Goal: Task Accomplishment & Management: Manage account settings

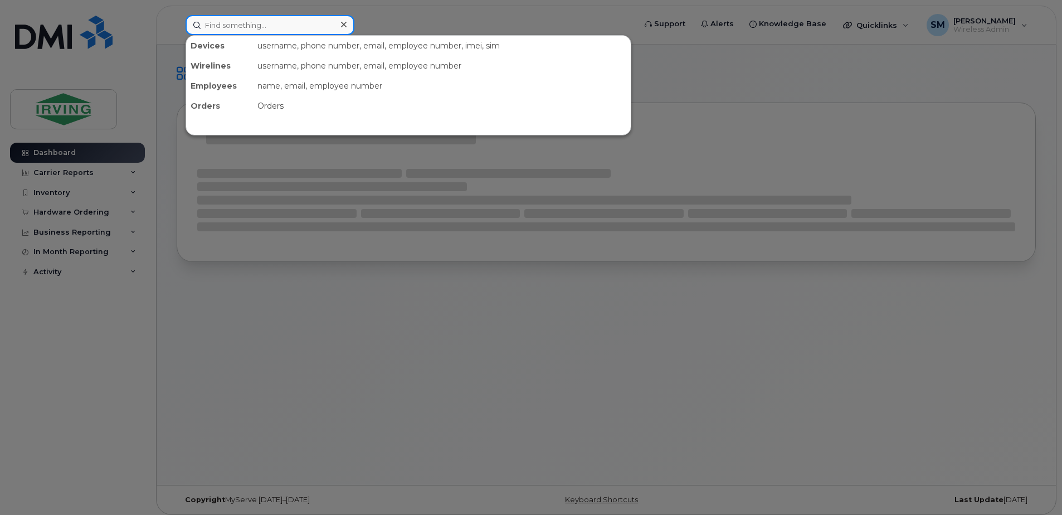
click at [260, 26] on input at bounding box center [270, 25] width 169 height 20
click at [258, 24] on input at bounding box center [270, 25] width 169 height 20
type input "v"
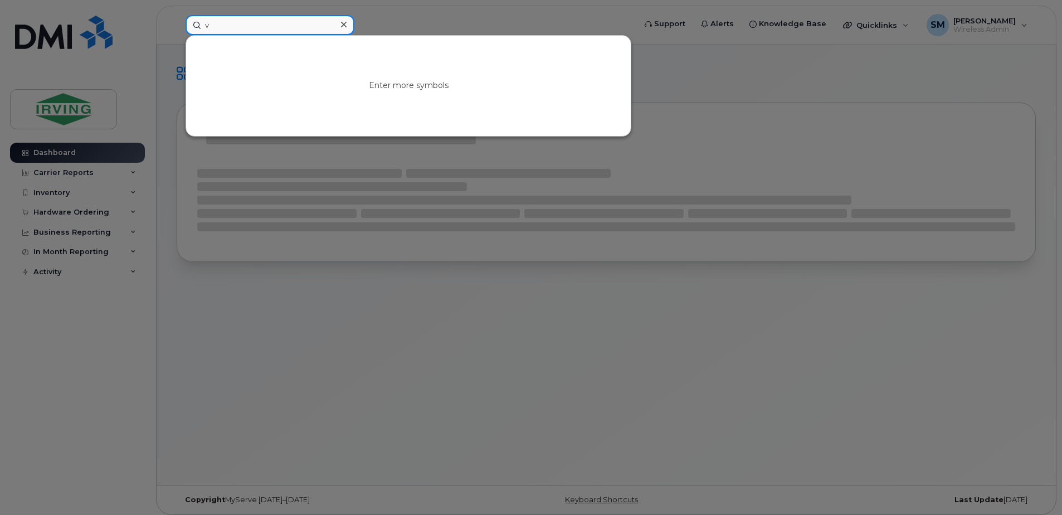
drag, startPoint x: 224, startPoint y: 33, endPoint x: 137, endPoint y: 33, distance: 86.9
click at [177, 33] on div "v Enter more symbols" at bounding box center [407, 25] width 460 height 20
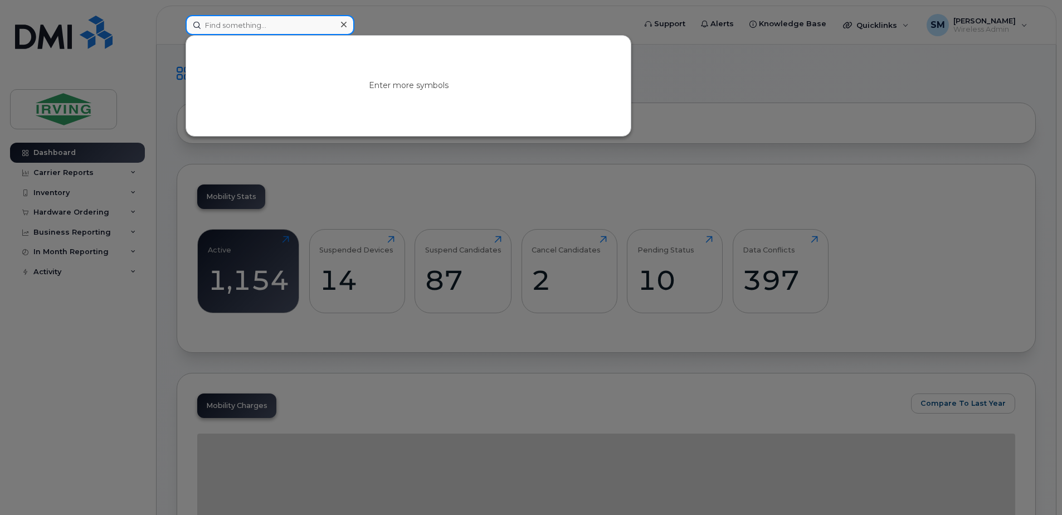
click at [243, 22] on input at bounding box center [270, 25] width 169 height 20
paste input "G71820D79073"
drag, startPoint x: 275, startPoint y: 23, endPoint x: 216, endPoint y: 33, distance: 59.8
click at [216, 33] on input "G71820D79073" at bounding box center [270, 25] width 169 height 20
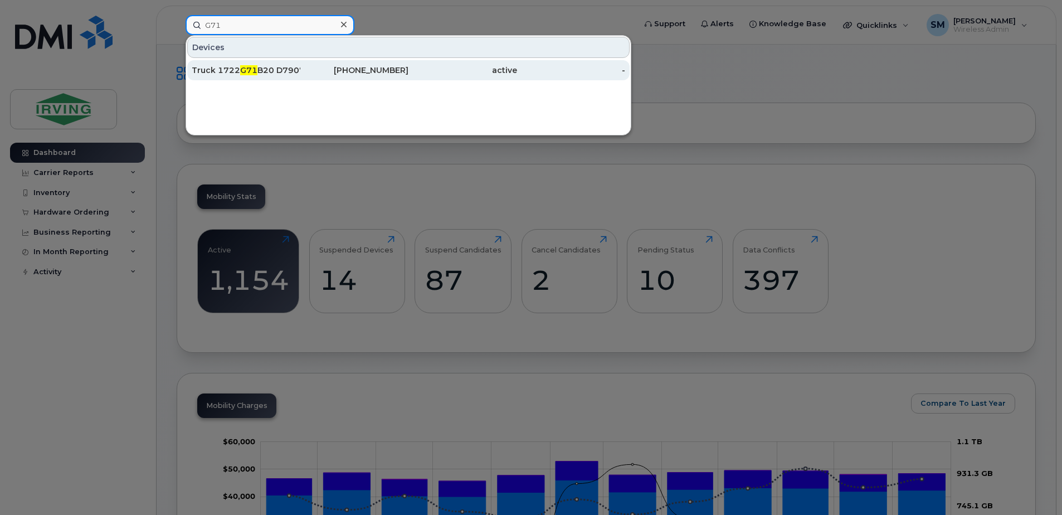
type input "G71"
click at [272, 67] on div "Truck 1722 G71 B20 D79070" at bounding box center [246, 70] width 109 height 11
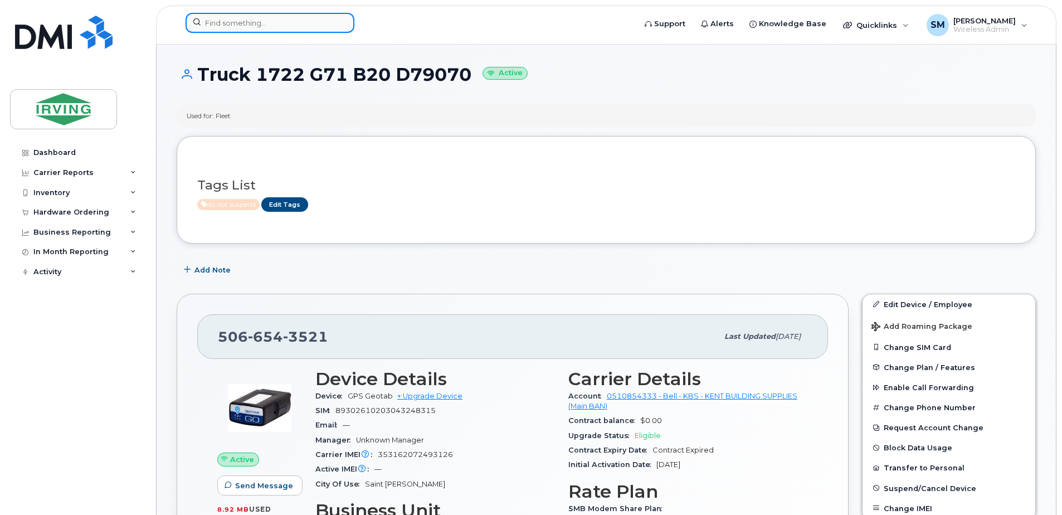
click at [256, 20] on input at bounding box center [270, 23] width 169 height 20
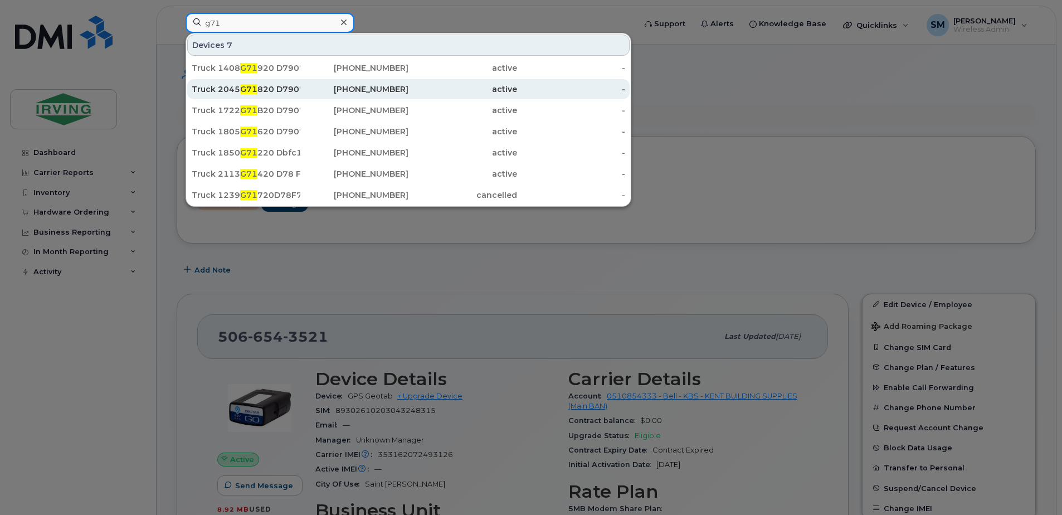
type input "g71"
click at [269, 90] on div "Truck 2045 G71 820 D79073" at bounding box center [246, 89] width 109 height 11
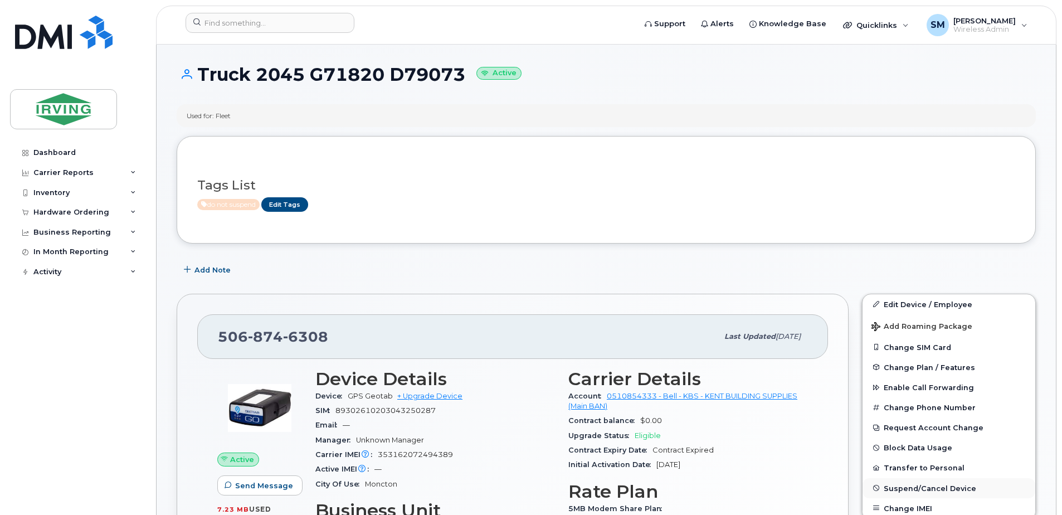
click at [914, 482] on button "Suspend/Cancel Device" at bounding box center [948, 488] width 173 height 20
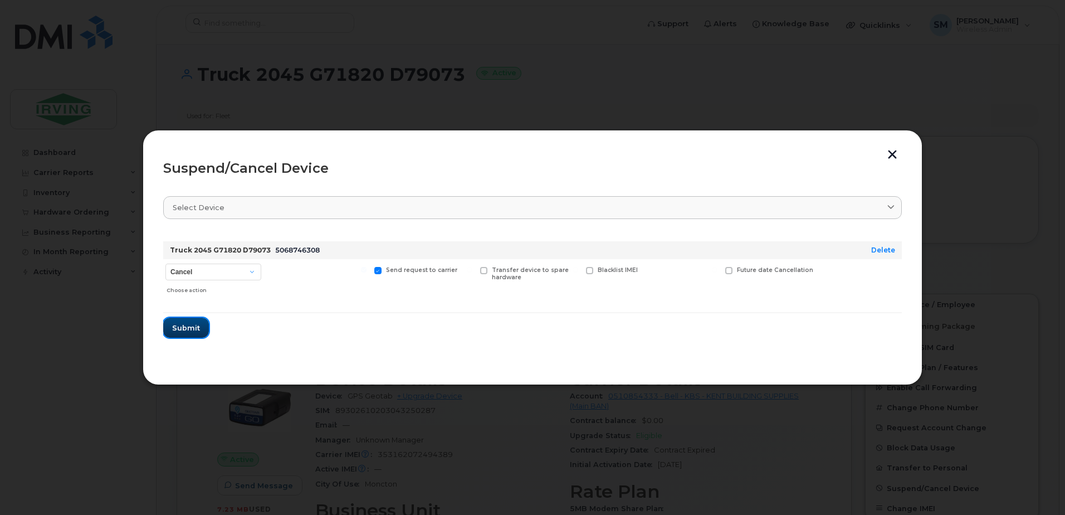
click at [185, 331] on span "Submit" at bounding box center [186, 328] width 28 height 11
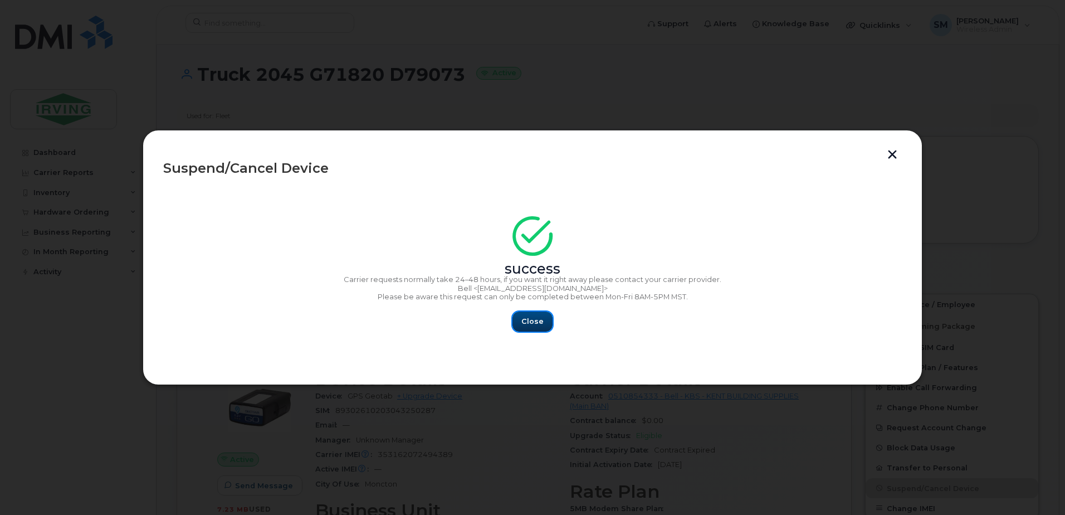
click at [537, 320] on span "Close" at bounding box center [532, 321] width 22 height 11
